Goal: Navigation & Orientation: Find specific page/section

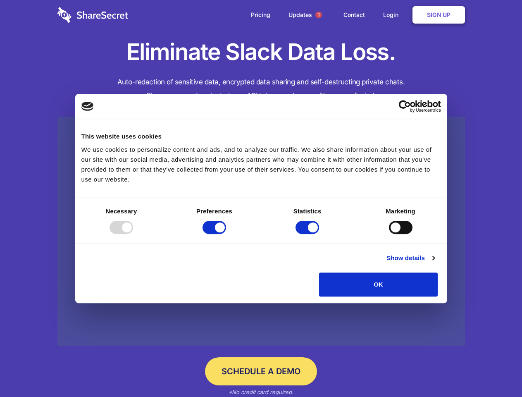
click at [133, 234] on div at bounding box center [122, 227] width 24 height 13
click at [226, 234] on input "Preferences" at bounding box center [215, 227] width 24 height 13
checkbox input "false"
click at [308, 234] on input "Statistics" at bounding box center [308, 227] width 24 height 13
checkbox input "false"
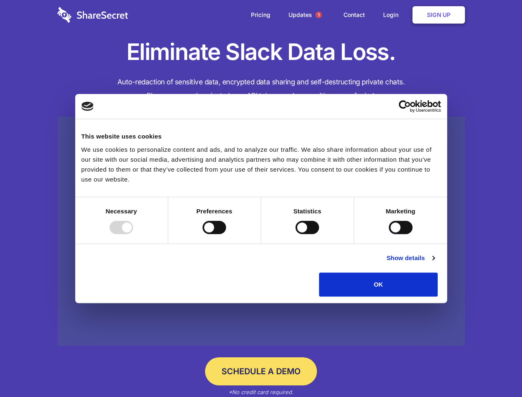
click at [389, 234] on input "Marketing" at bounding box center [401, 227] width 24 height 13
checkbox input "true"
click at [435, 263] on link "Show details" at bounding box center [411, 258] width 48 height 10
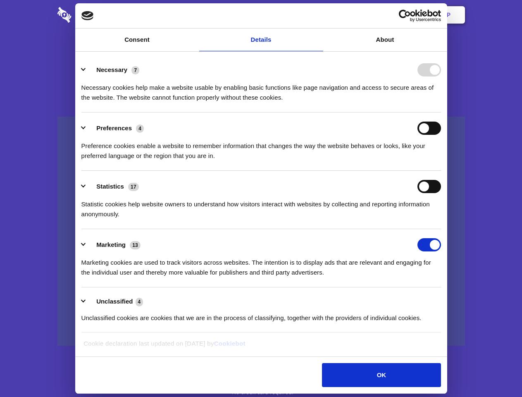
click at [441, 112] on li "Necessary 7 Necessary cookies help make a website usable by enabling basic func…" at bounding box center [261, 83] width 360 height 58
click at [318, 15] on span "1" at bounding box center [318, 15] width 7 height 7
